Goal: Task Accomplishment & Management: Use online tool/utility

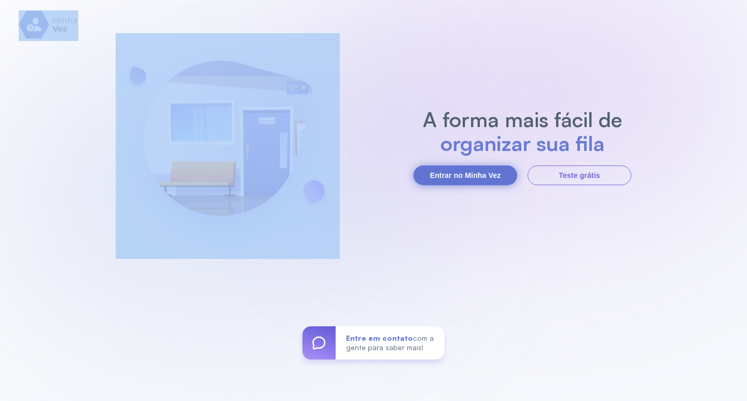
click at [472, 179] on button "Entrar no Minha Vez" at bounding box center [465, 175] width 104 height 20
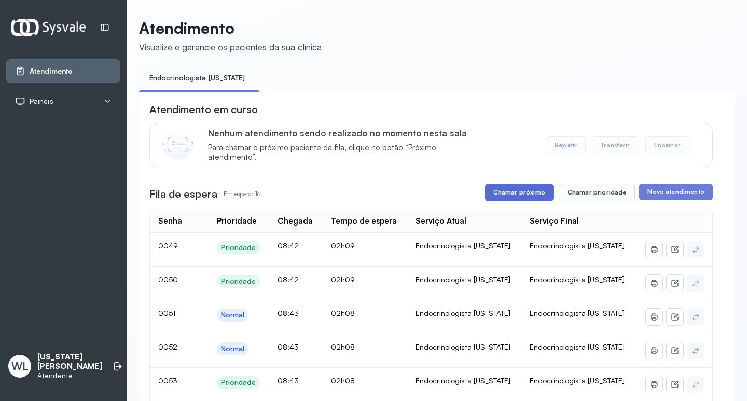
click at [506, 193] on button "Chamar próximo" at bounding box center [519, 193] width 68 height 18
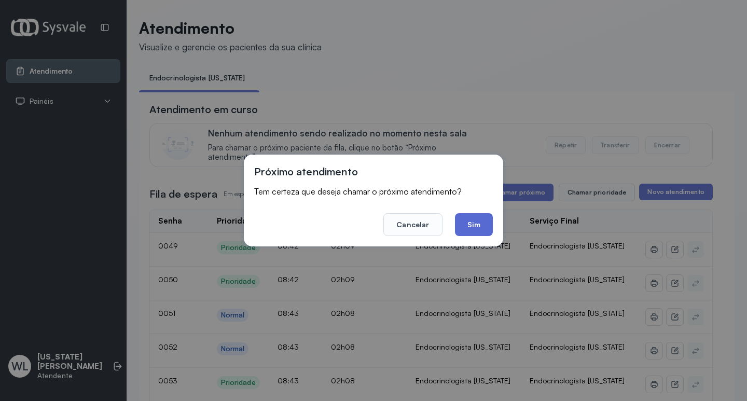
click at [476, 226] on button "Sim" at bounding box center [474, 224] width 38 height 23
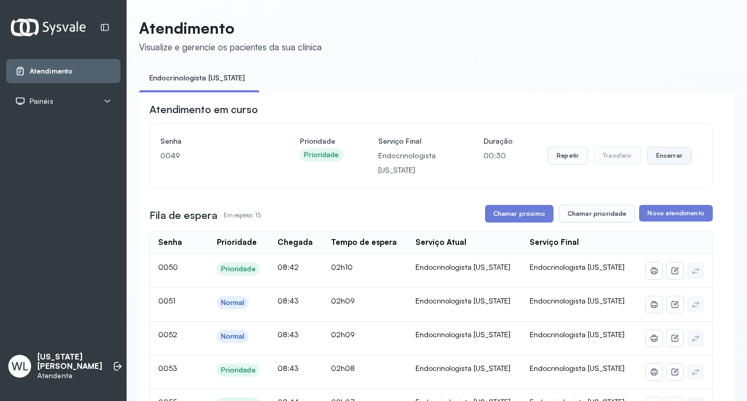
click at [658, 159] on button "Encerrar" at bounding box center [669, 156] width 44 height 18
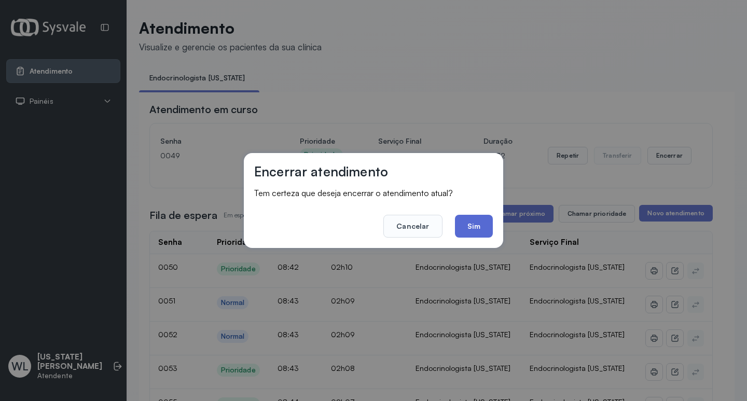
click at [472, 227] on button "Sim" at bounding box center [474, 226] width 38 height 23
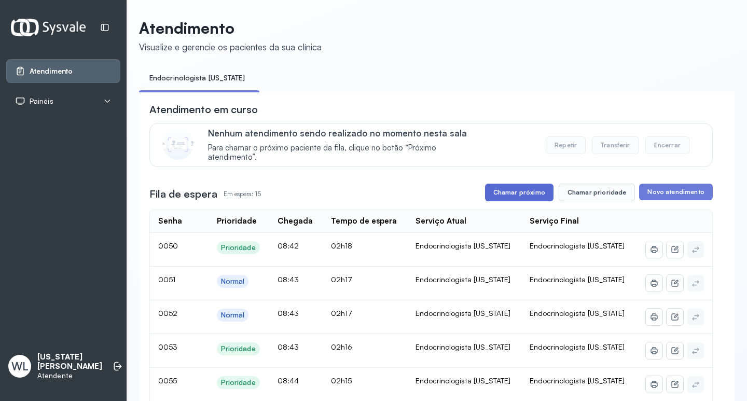
click at [527, 195] on button "Chamar próximo" at bounding box center [519, 193] width 68 height 18
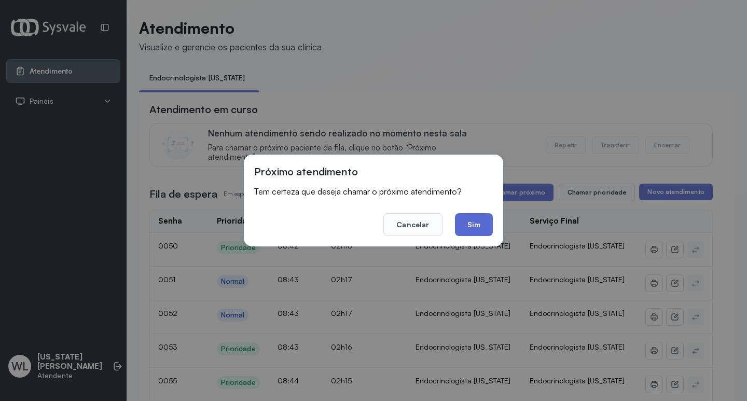
click at [471, 224] on button "Sim" at bounding box center [474, 224] width 38 height 23
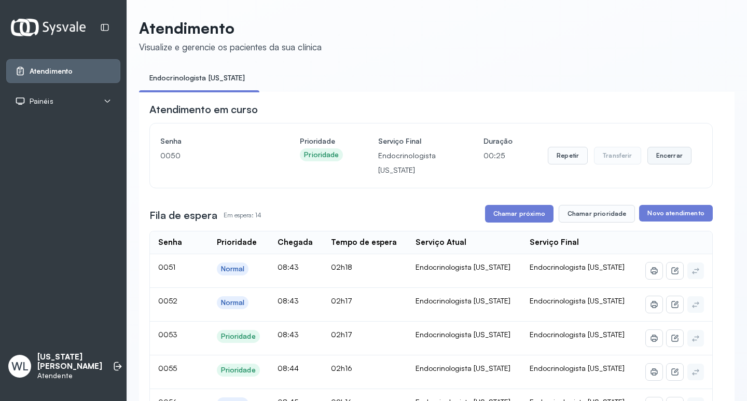
click at [657, 155] on button "Encerrar" at bounding box center [669, 156] width 44 height 18
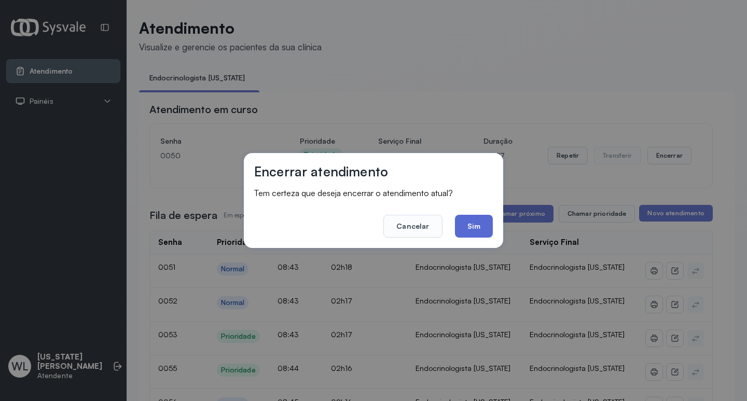
click at [480, 222] on button "Sim" at bounding box center [474, 226] width 38 height 23
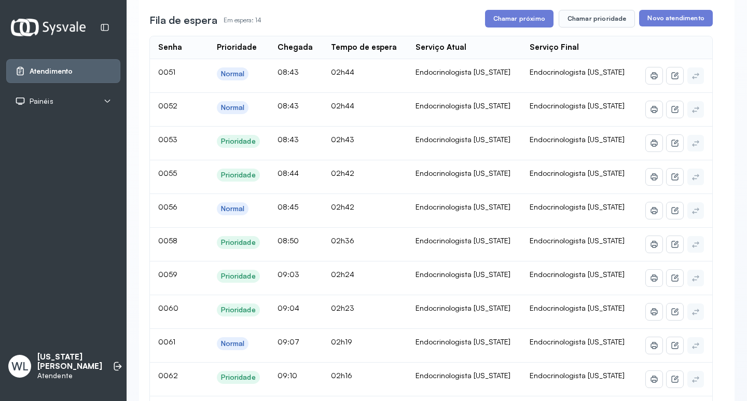
scroll to position [156, 0]
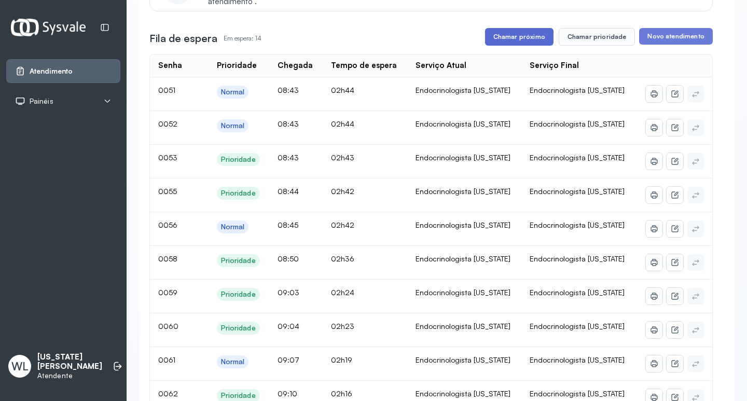
click at [512, 42] on button "Chamar próximo" at bounding box center [519, 37] width 68 height 18
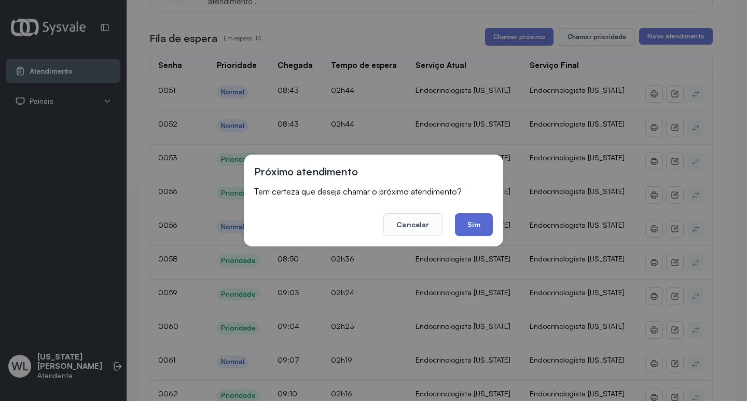
click at [470, 227] on button "Sim" at bounding box center [474, 224] width 38 height 23
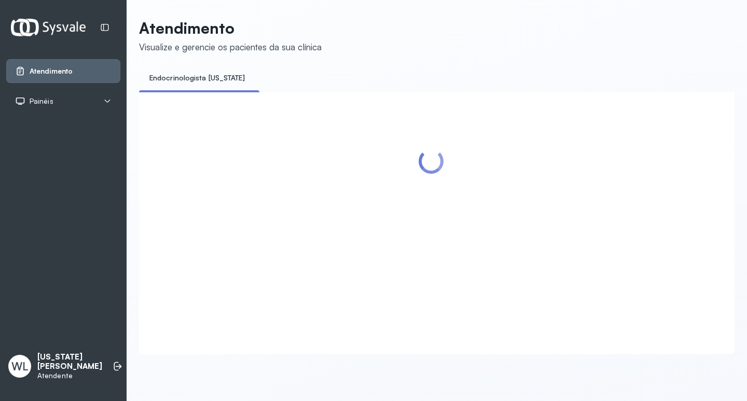
scroll to position [0, 0]
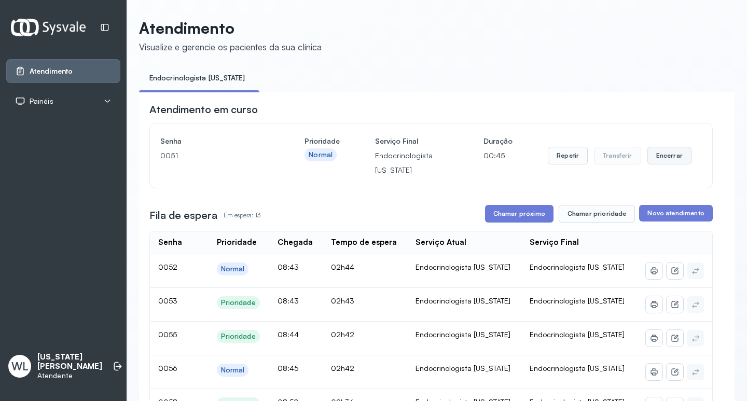
click at [666, 159] on button "Encerrar" at bounding box center [669, 156] width 44 height 18
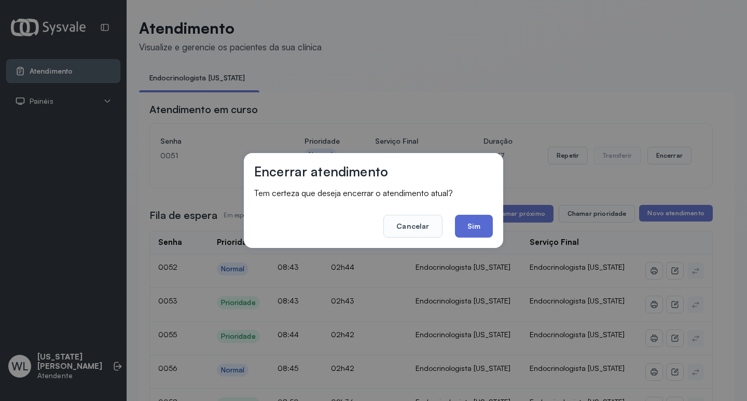
click at [471, 227] on button "Sim" at bounding box center [474, 226] width 38 height 23
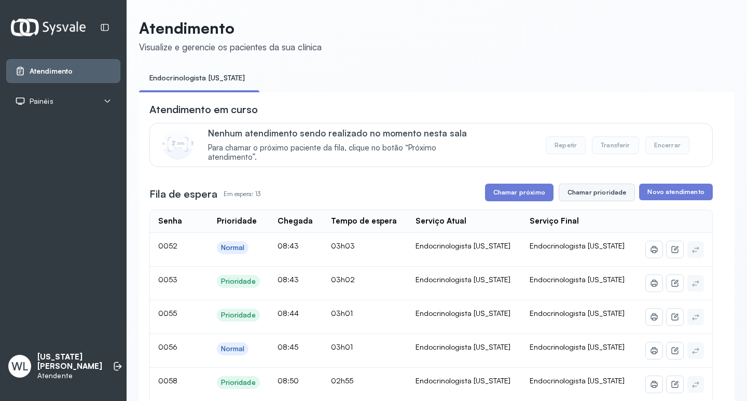
click at [602, 195] on button "Chamar prioridade" at bounding box center [596, 193] width 77 height 18
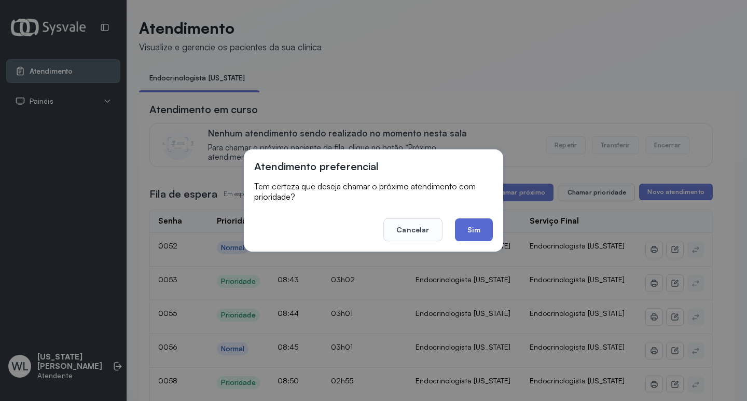
click at [485, 234] on button "Sim" at bounding box center [474, 229] width 38 height 23
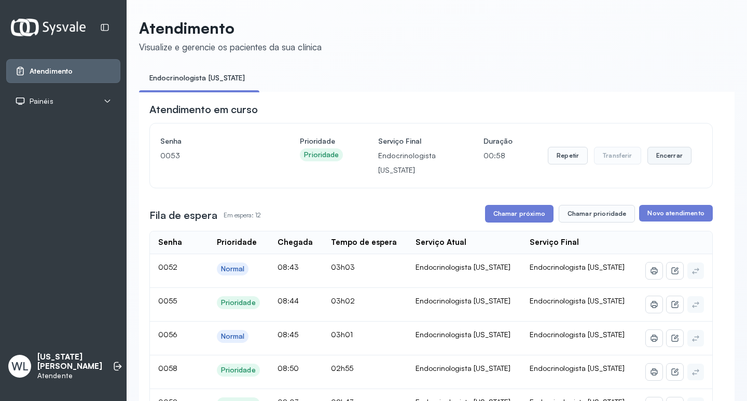
click at [663, 157] on button "Encerrar" at bounding box center [669, 156] width 44 height 18
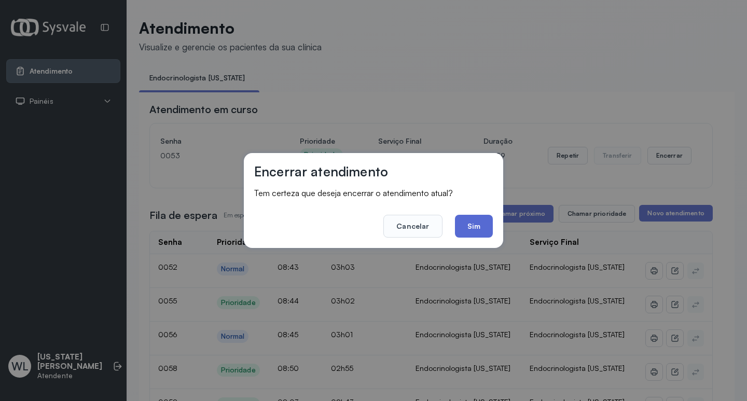
click at [469, 226] on button "Sim" at bounding box center [474, 226] width 38 height 23
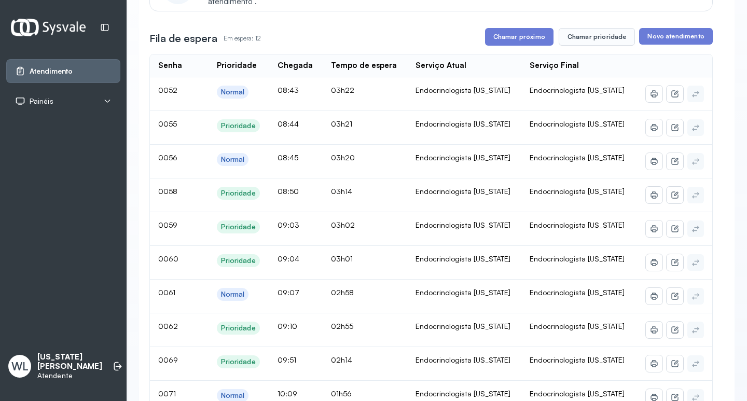
scroll to position [104, 0]
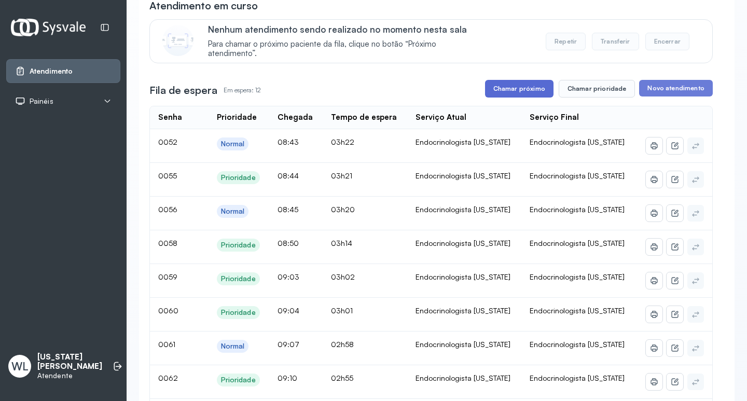
click at [520, 89] on button "Chamar próximo" at bounding box center [519, 89] width 68 height 18
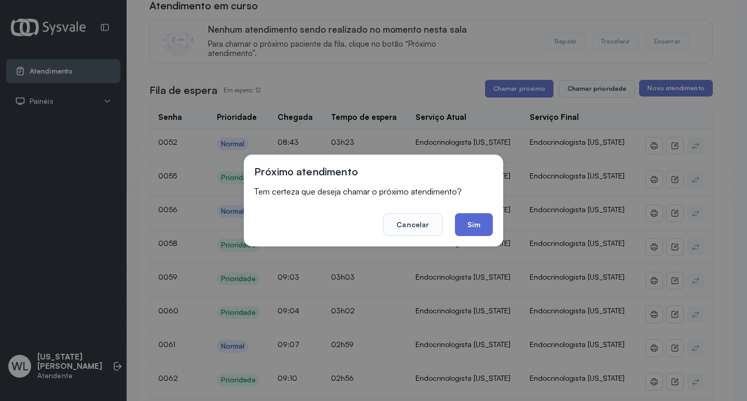
click at [480, 224] on button "Sim" at bounding box center [474, 224] width 38 height 23
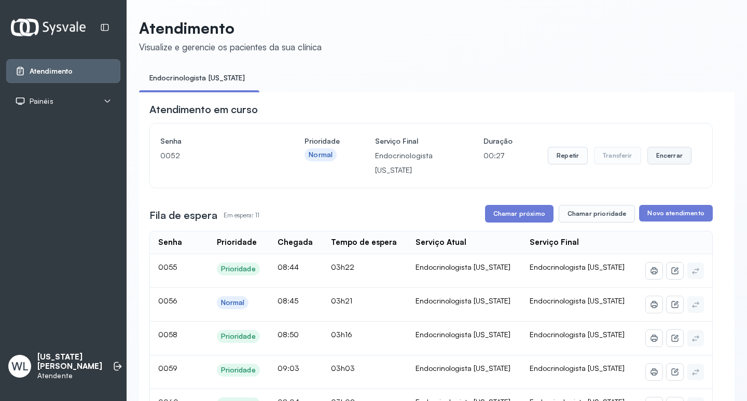
click at [660, 157] on button "Encerrar" at bounding box center [669, 156] width 44 height 18
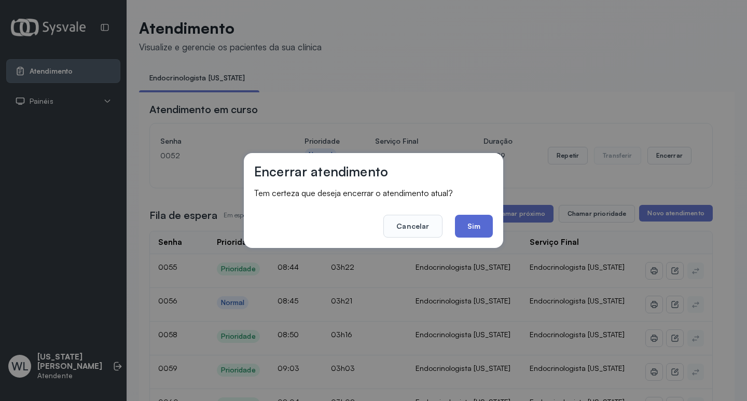
click at [480, 224] on button "Sim" at bounding box center [474, 226] width 38 height 23
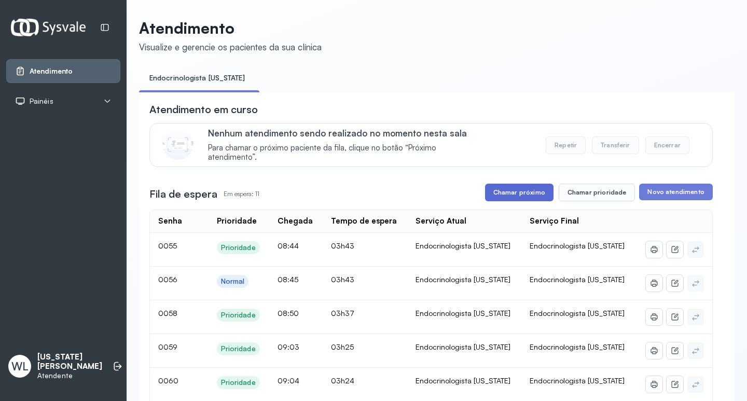
click at [513, 198] on button "Chamar próximo" at bounding box center [519, 193] width 68 height 18
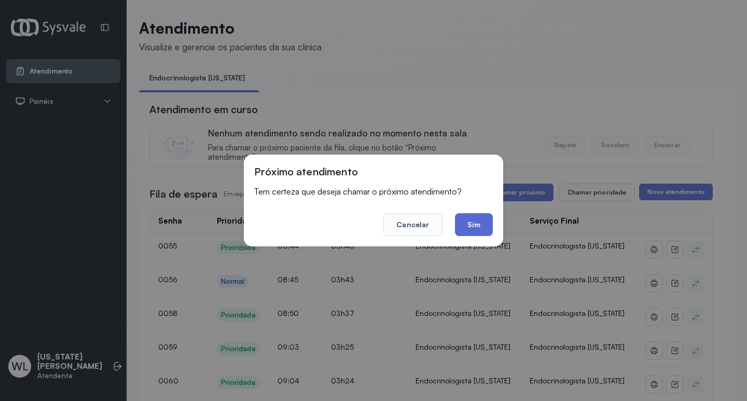
click at [476, 226] on button "Sim" at bounding box center [474, 224] width 38 height 23
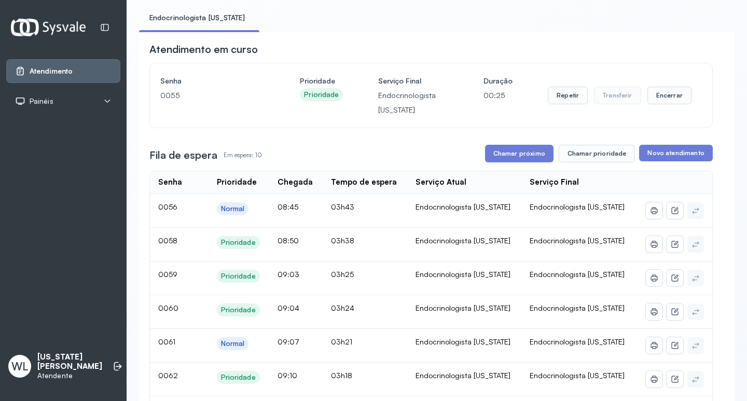
scroll to position [52, 0]
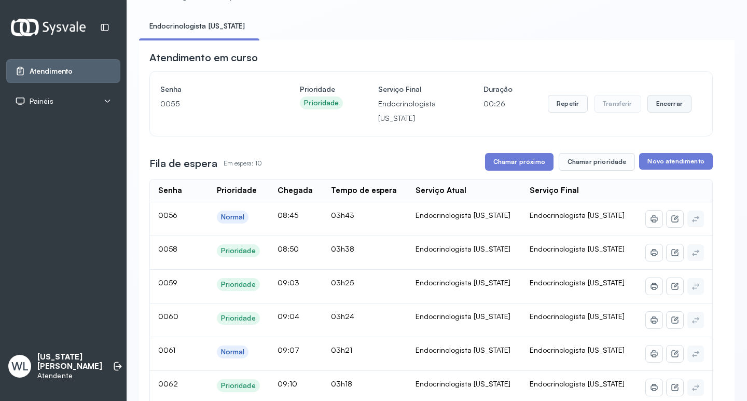
click at [654, 104] on button "Encerrar" at bounding box center [669, 104] width 44 height 18
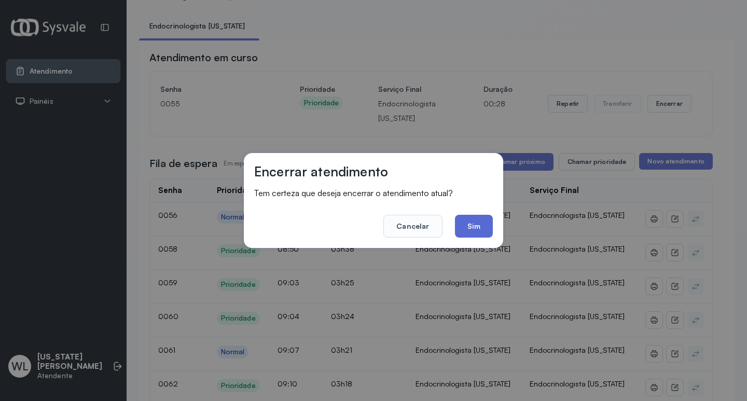
click at [474, 224] on button "Sim" at bounding box center [474, 226] width 38 height 23
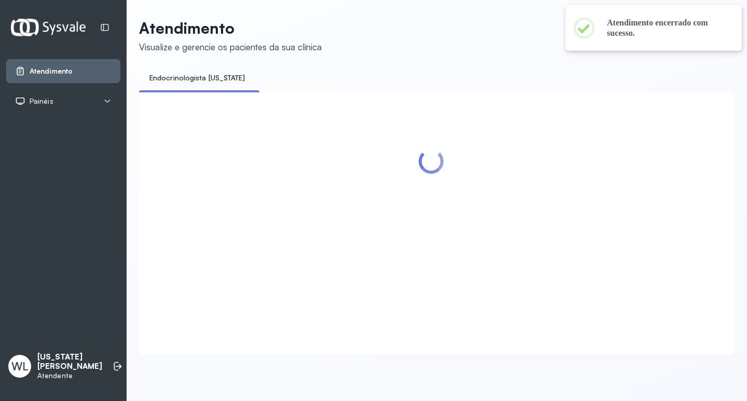
scroll to position [0, 0]
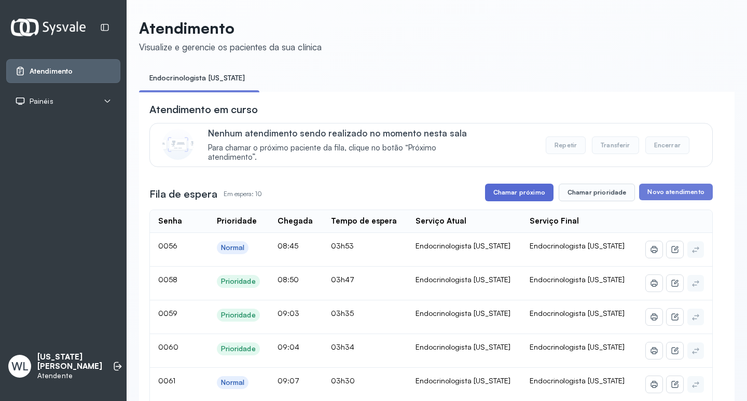
click at [530, 192] on button "Chamar próximo" at bounding box center [519, 193] width 68 height 18
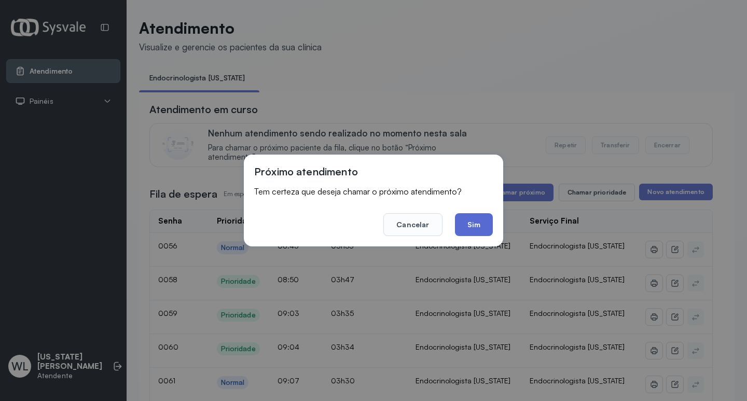
click at [472, 220] on button "Sim" at bounding box center [474, 224] width 38 height 23
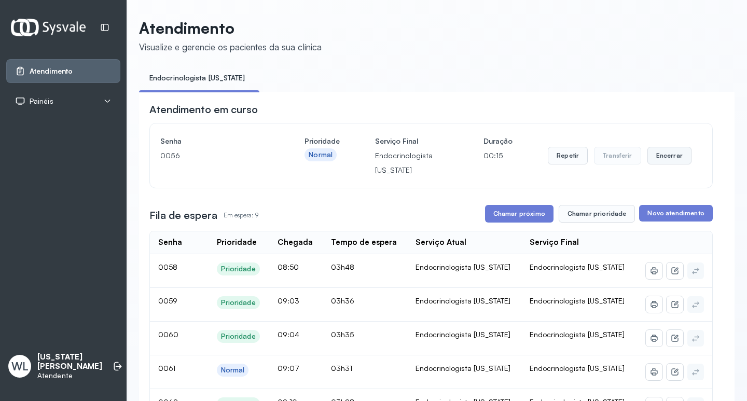
click at [663, 159] on button "Encerrar" at bounding box center [669, 156] width 44 height 18
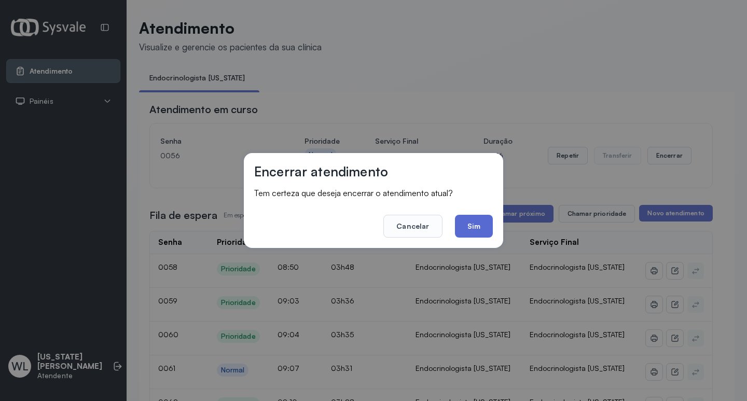
click at [482, 228] on button "Sim" at bounding box center [474, 226] width 38 height 23
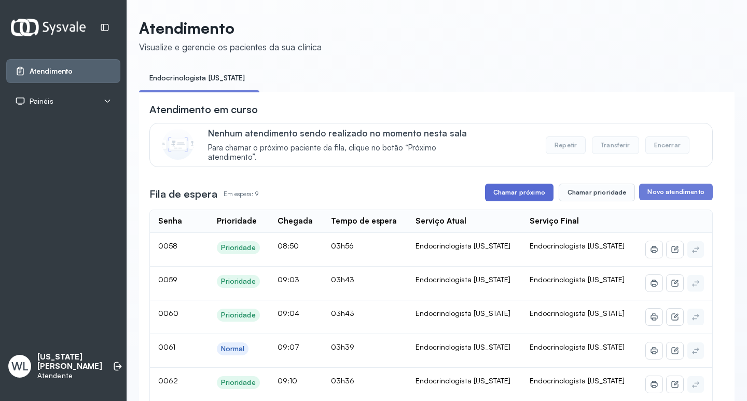
click at [501, 190] on button "Chamar próximo" at bounding box center [519, 193] width 68 height 18
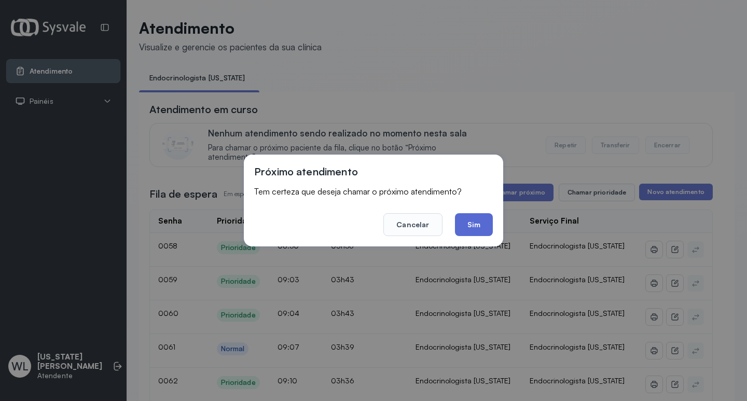
click at [480, 226] on button "Sim" at bounding box center [474, 224] width 38 height 23
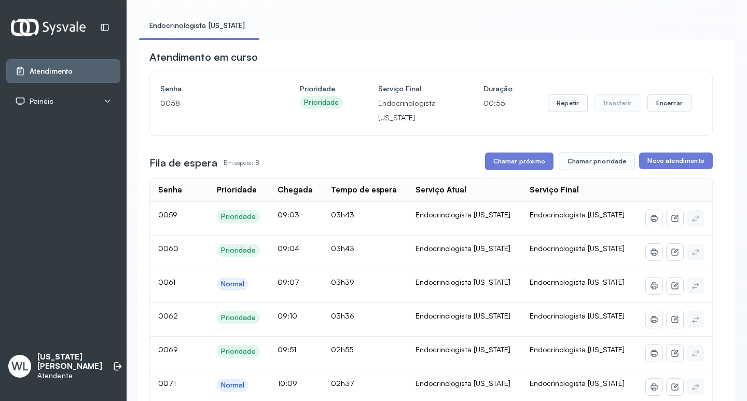
scroll to position [52, 0]
click at [658, 112] on button "Encerrar" at bounding box center [669, 104] width 44 height 18
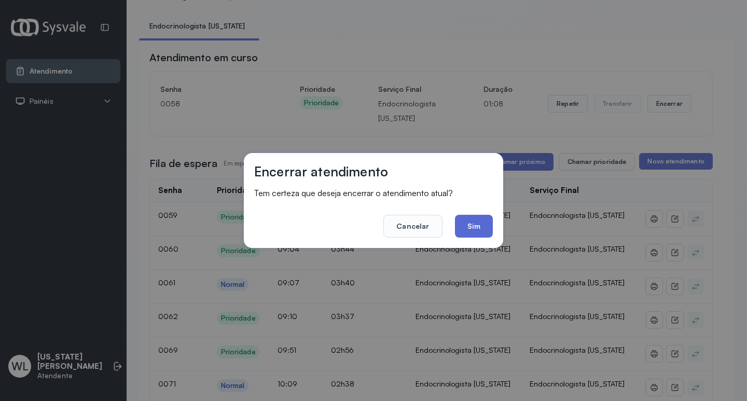
click at [467, 231] on button "Sim" at bounding box center [474, 226] width 38 height 23
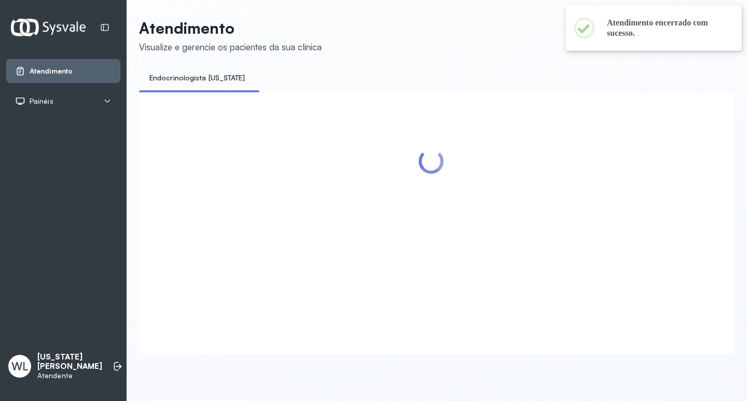
scroll to position [0, 0]
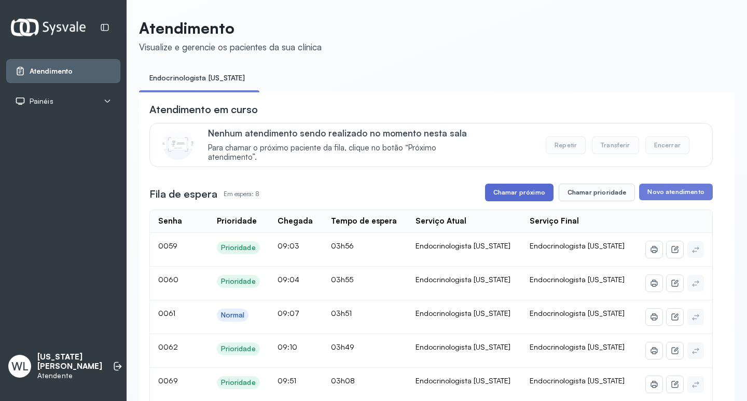
click at [529, 199] on button "Chamar próximo" at bounding box center [519, 193] width 68 height 18
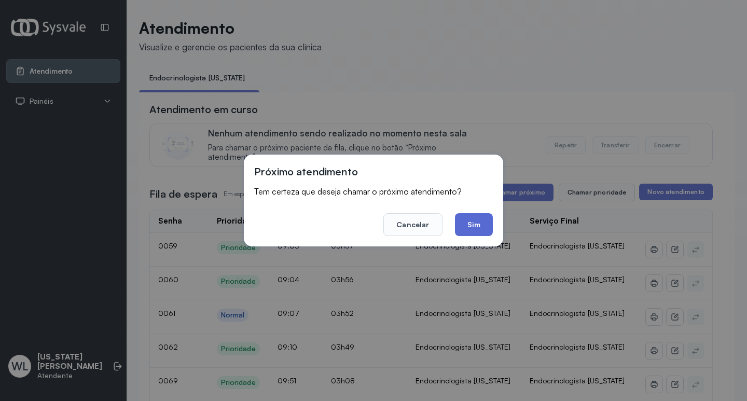
click at [465, 226] on button "Sim" at bounding box center [474, 224] width 38 height 23
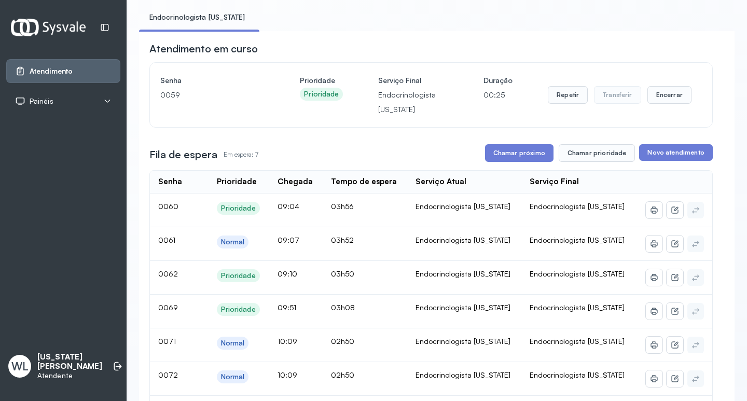
scroll to position [52, 0]
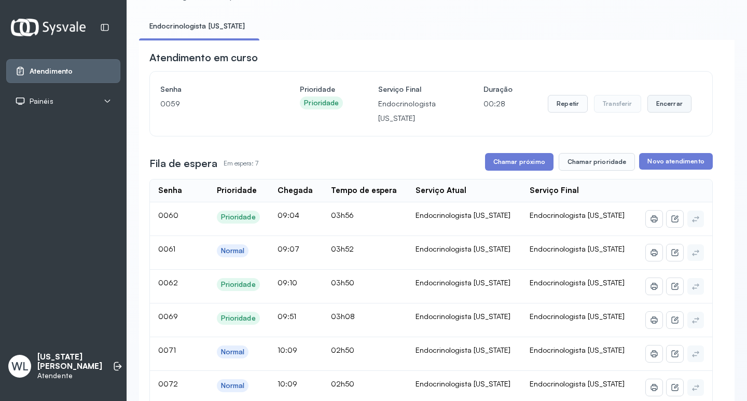
click at [661, 104] on button "Encerrar" at bounding box center [669, 104] width 44 height 18
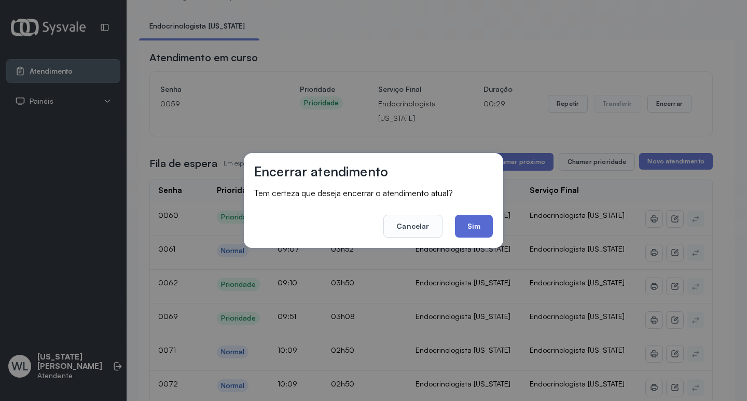
click at [467, 227] on button "Sim" at bounding box center [474, 226] width 38 height 23
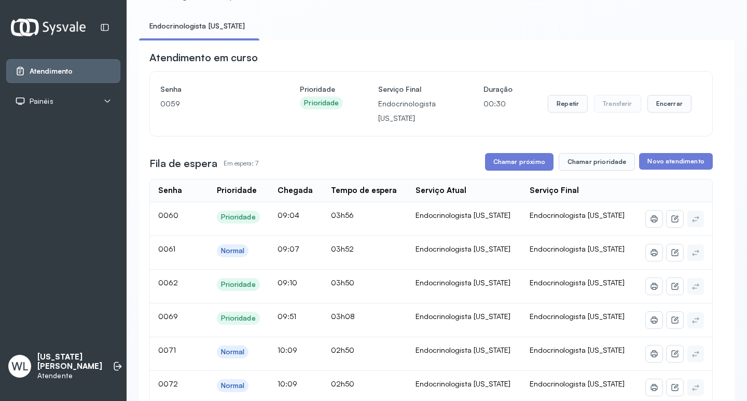
scroll to position [0, 0]
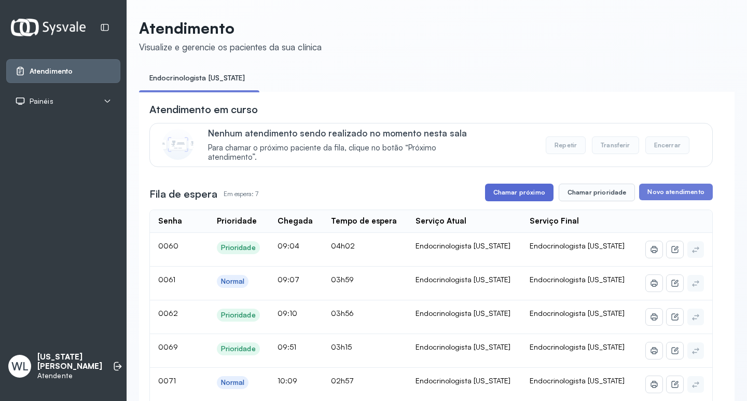
click at [518, 196] on button "Chamar próximo" at bounding box center [519, 193] width 68 height 18
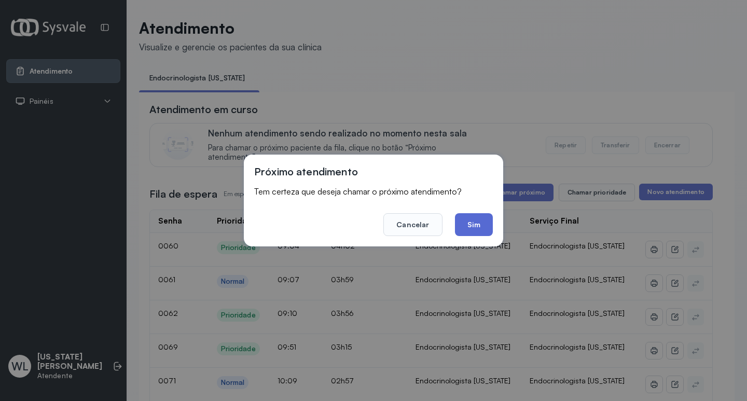
click at [461, 221] on button "Sim" at bounding box center [474, 224] width 38 height 23
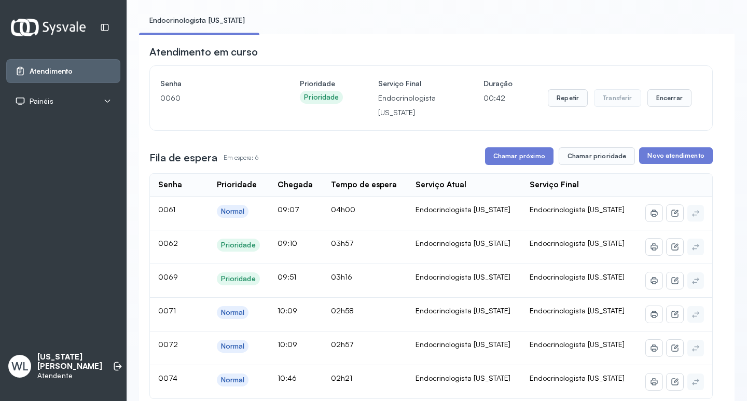
scroll to position [52, 0]
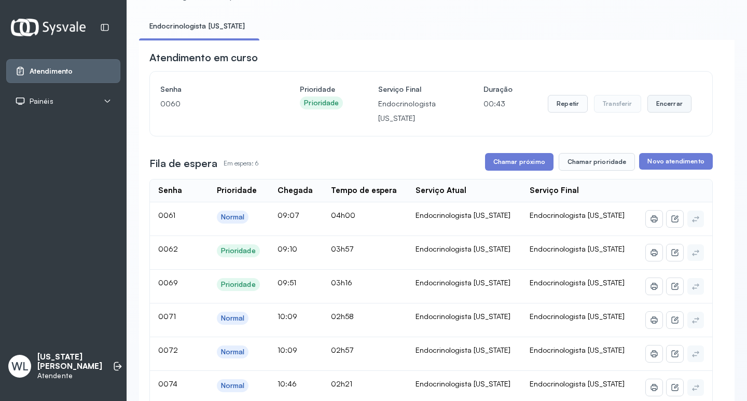
click at [660, 104] on button "Encerrar" at bounding box center [669, 104] width 44 height 18
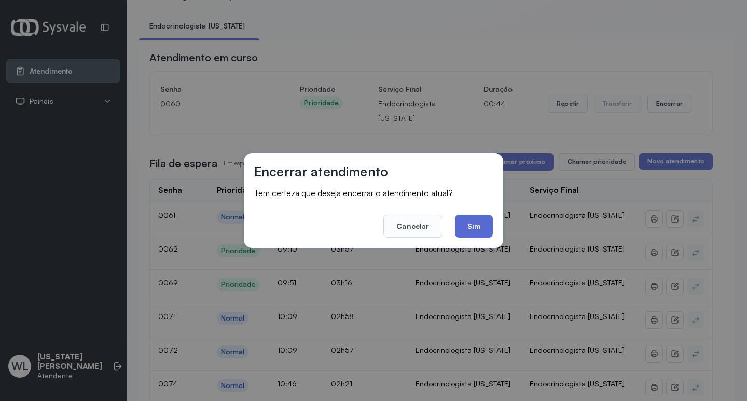
click at [467, 221] on button "Sim" at bounding box center [474, 226] width 38 height 23
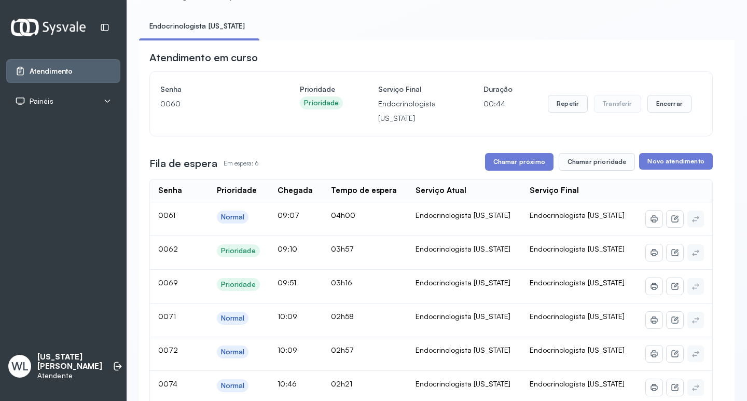
scroll to position [0, 0]
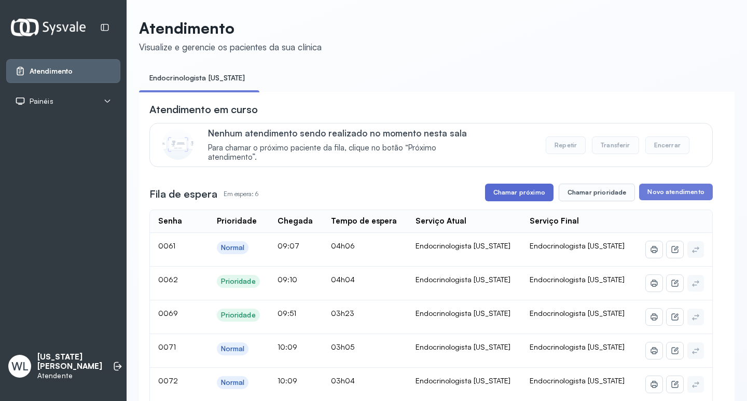
click at [527, 194] on button "Chamar próximo" at bounding box center [519, 193] width 68 height 18
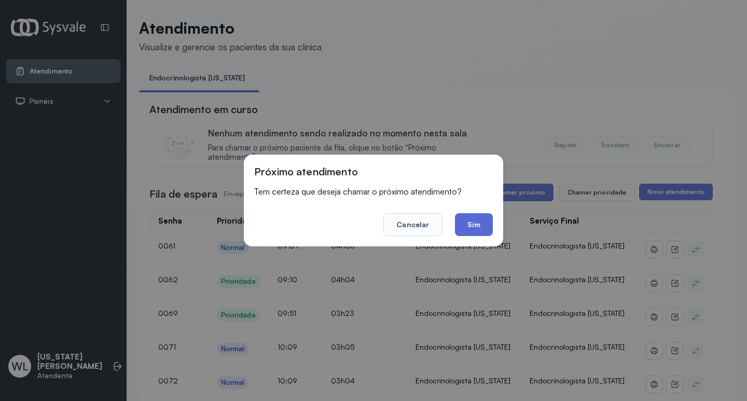
click at [478, 224] on button "Sim" at bounding box center [474, 224] width 38 height 23
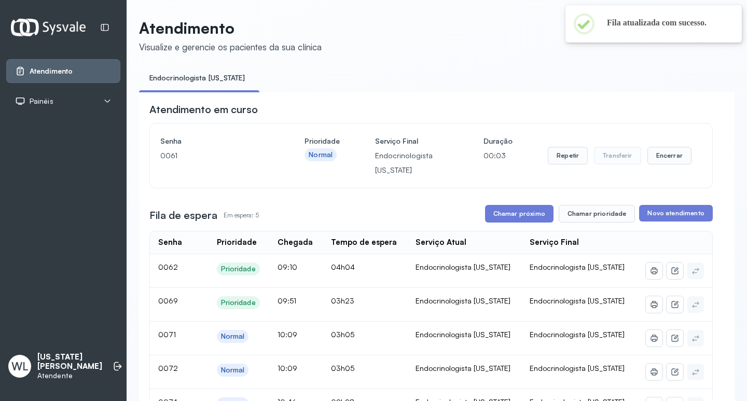
scroll to position [104, 0]
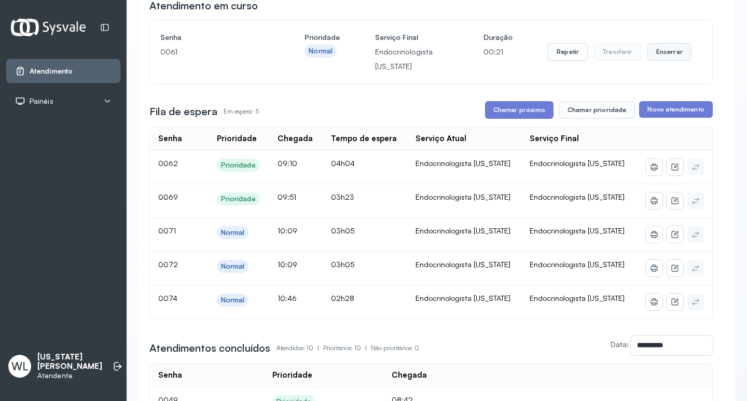
click at [666, 57] on button "Encerrar" at bounding box center [669, 52] width 44 height 18
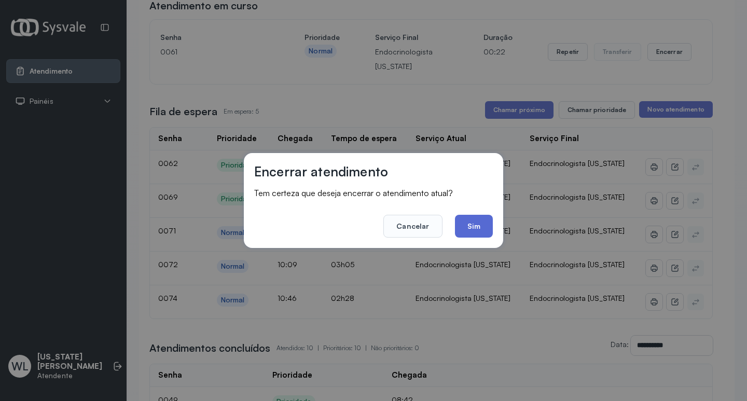
click at [475, 224] on button "Sim" at bounding box center [474, 226] width 38 height 23
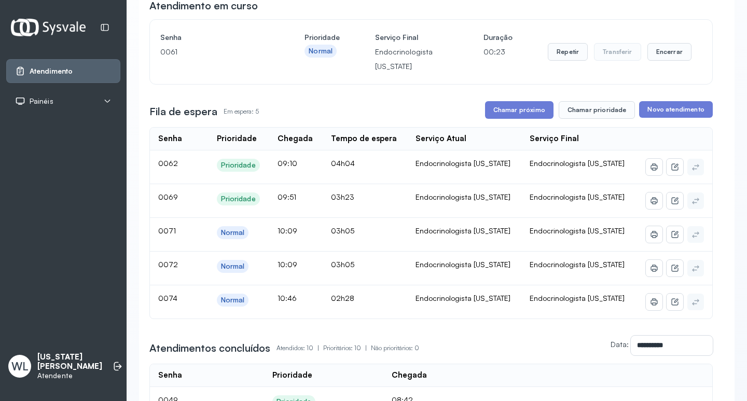
scroll to position [0, 0]
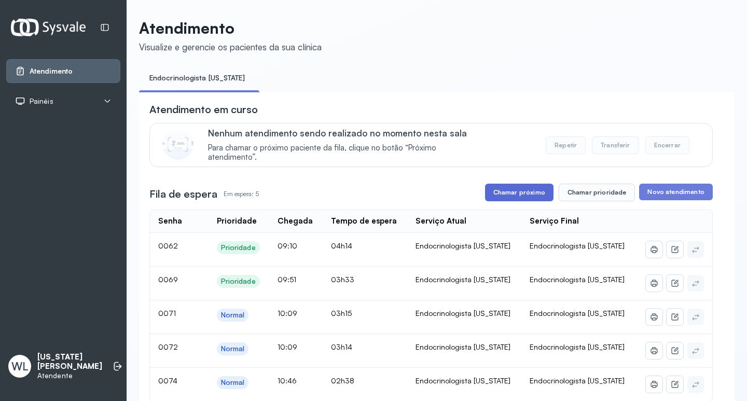
click at [533, 195] on button "Chamar próximo" at bounding box center [519, 193] width 68 height 18
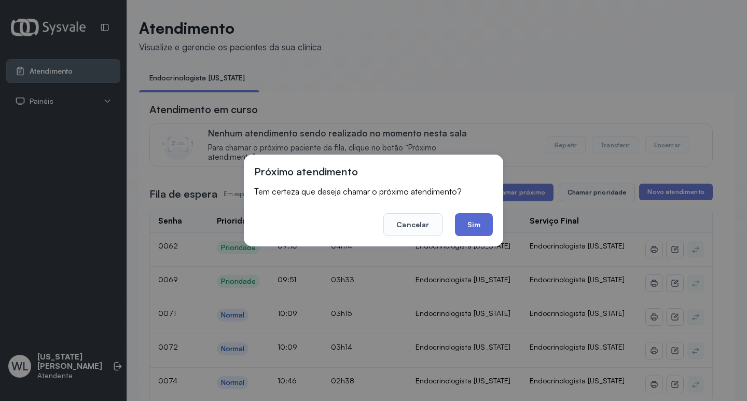
click at [482, 227] on button "Sim" at bounding box center [474, 224] width 38 height 23
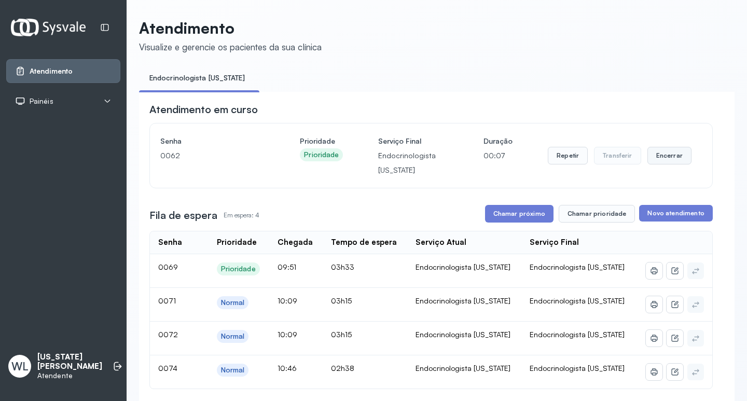
click at [657, 157] on button "Encerrar" at bounding box center [669, 156] width 44 height 18
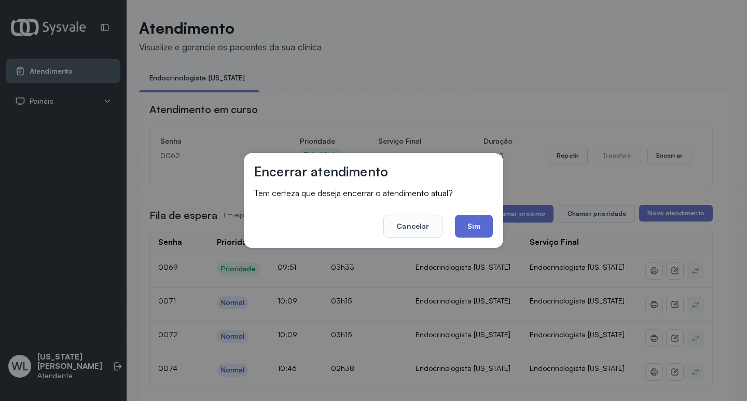
click at [474, 229] on button "Sim" at bounding box center [474, 226] width 38 height 23
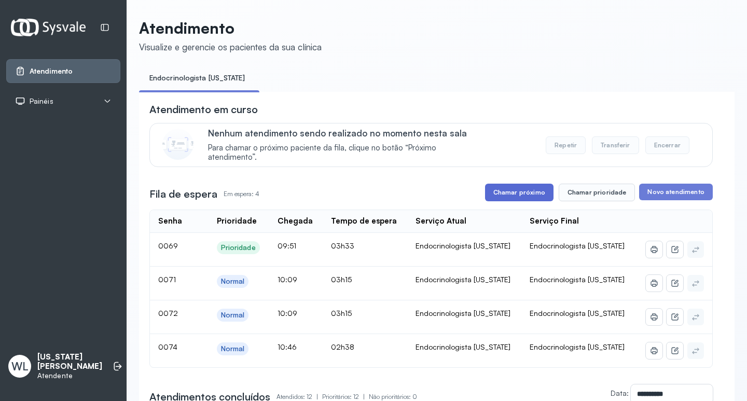
click at [529, 199] on button "Chamar próximo" at bounding box center [519, 193] width 68 height 18
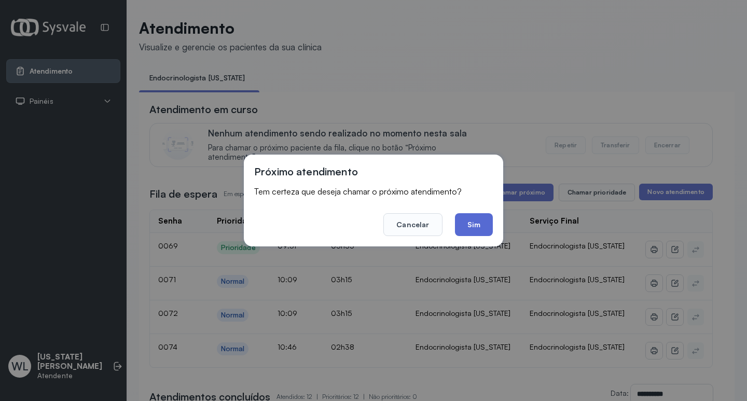
click at [469, 221] on button "Sim" at bounding box center [474, 224] width 38 height 23
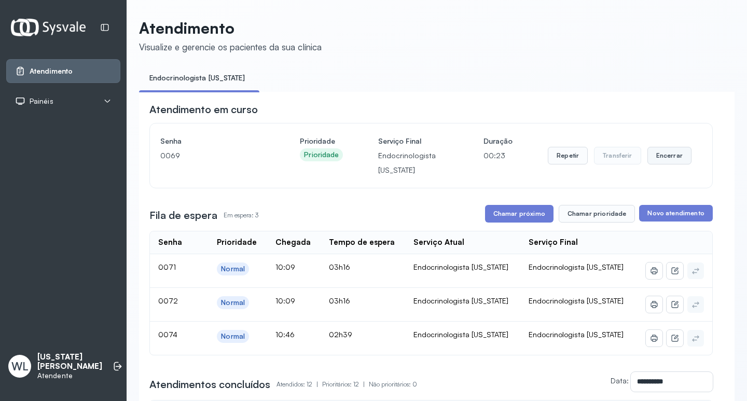
click at [653, 162] on button "Encerrar" at bounding box center [669, 156] width 44 height 18
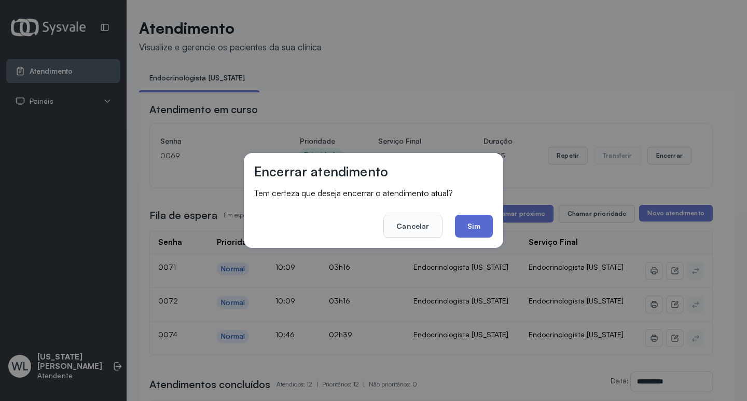
click at [465, 222] on button "Sim" at bounding box center [474, 226] width 38 height 23
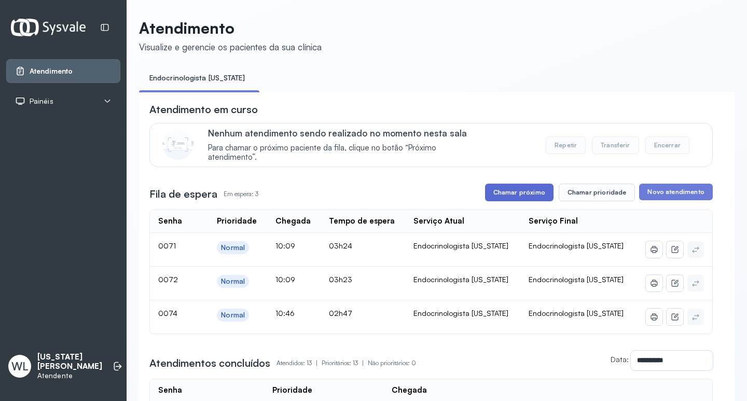
click at [519, 196] on button "Chamar próximo" at bounding box center [519, 193] width 68 height 18
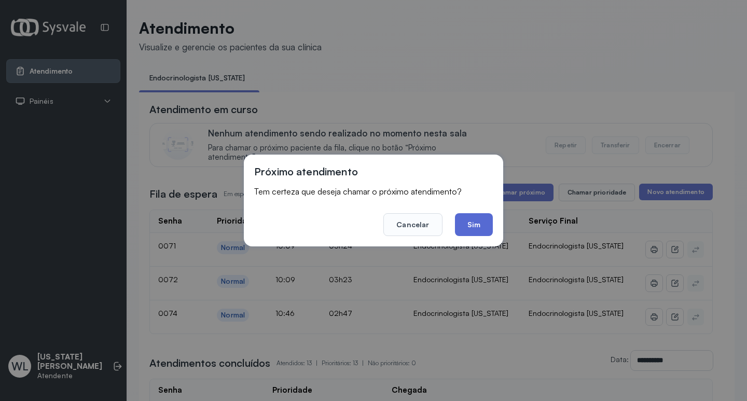
click at [475, 230] on button "Sim" at bounding box center [474, 224] width 38 height 23
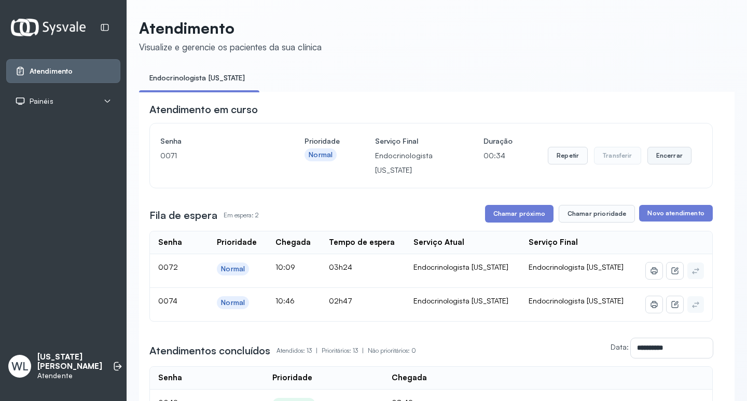
click at [659, 160] on button "Encerrar" at bounding box center [669, 156] width 44 height 18
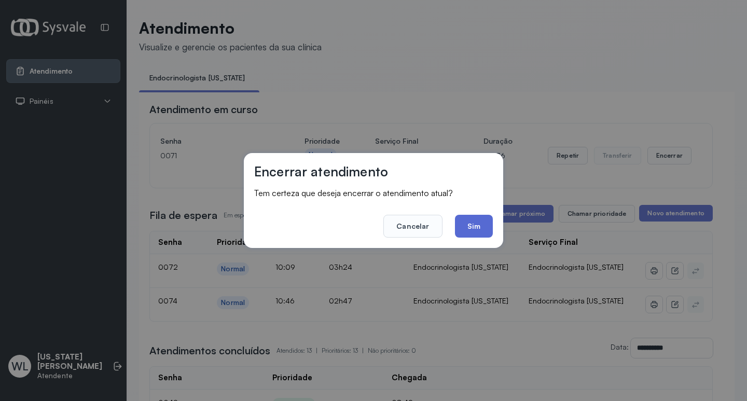
click at [475, 231] on button "Sim" at bounding box center [474, 226] width 38 height 23
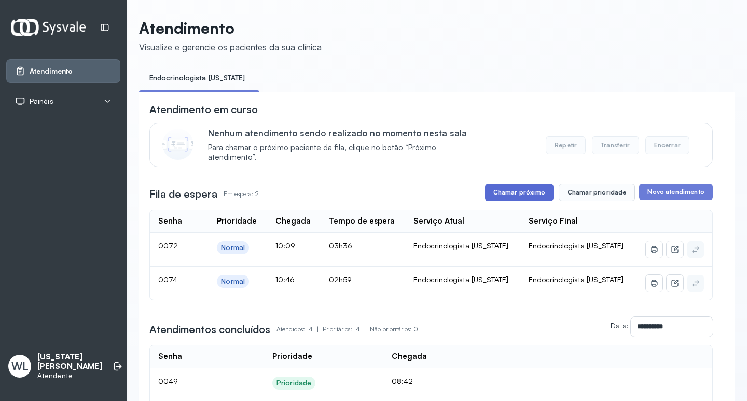
click at [501, 192] on button "Chamar próximo" at bounding box center [519, 193] width 68 height 18
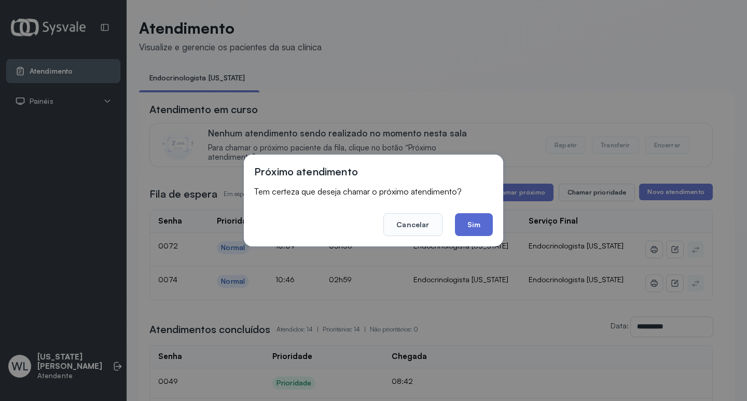
click at [473, 229] on button "Sim" at bounding box center [474, 224] width 38 height 23
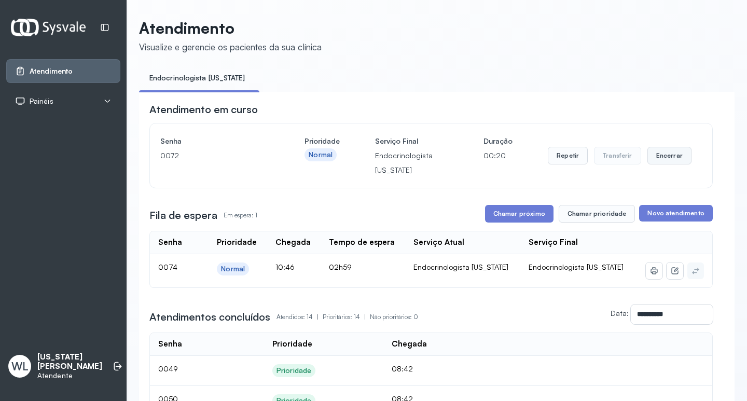
click at [659, 157] on button "Encerrar" at bounding box center [669, 156] width 44 height 18
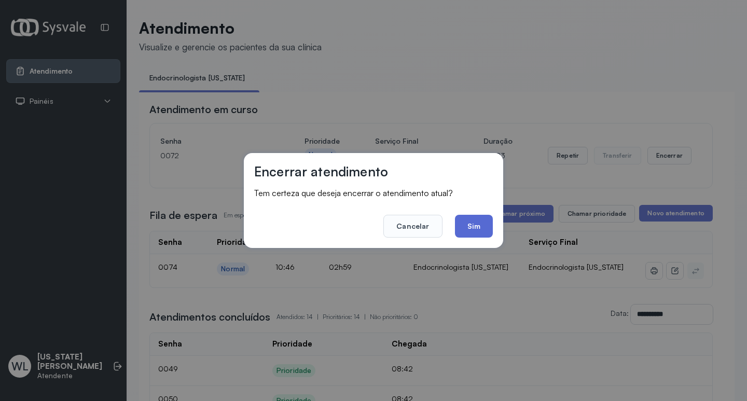
click at [478, 227] on button "Sim" at bounding box center [474, 226] width 38 height 23
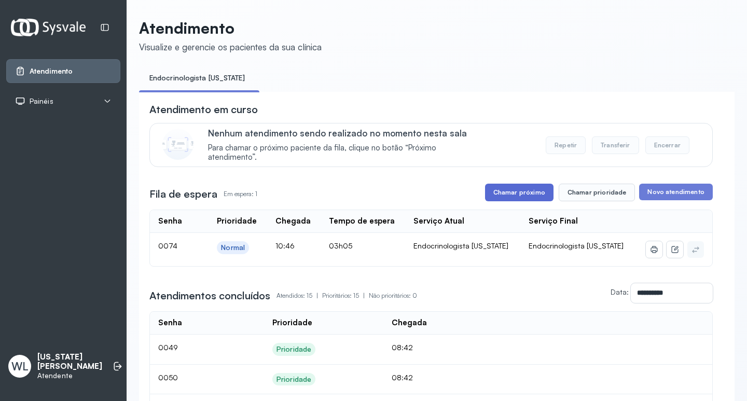
click at [521, 196] on button "Chamar próximo" at bounding box center [519, 193] width 68 height 18
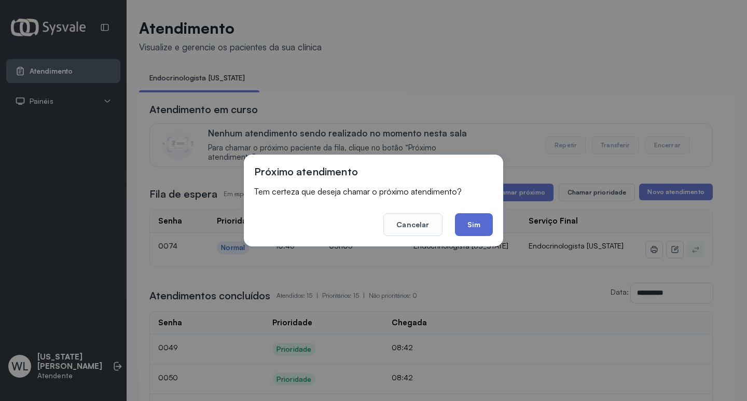
click at [471, 227] on button "Sim" at bounding box center [474, 224] width 38 height 23
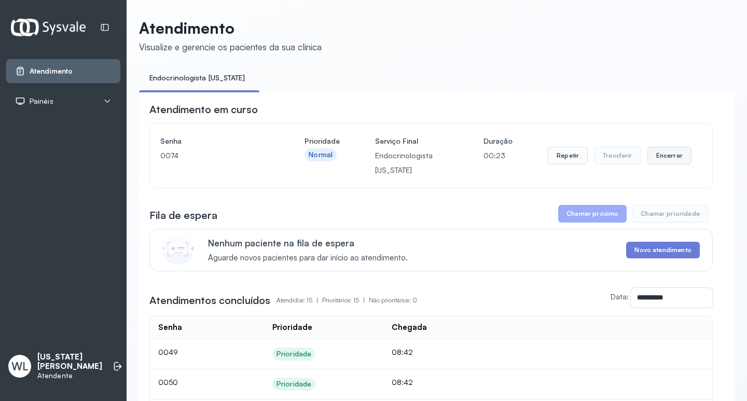
click at [658, 159] on button "Encerrar" at bounding box center [669, 156] width 44 height 18
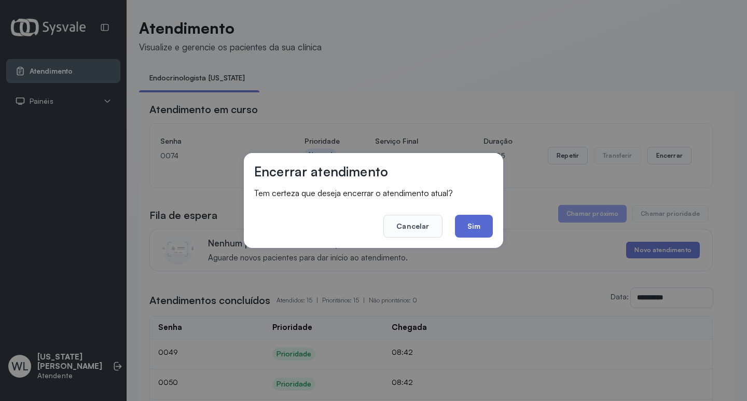
click at [477, 224] on button "Sim" at bounding box center [474, 226] width 38 height 23
